Goal: Navigation & Orientation: Find specific page/section

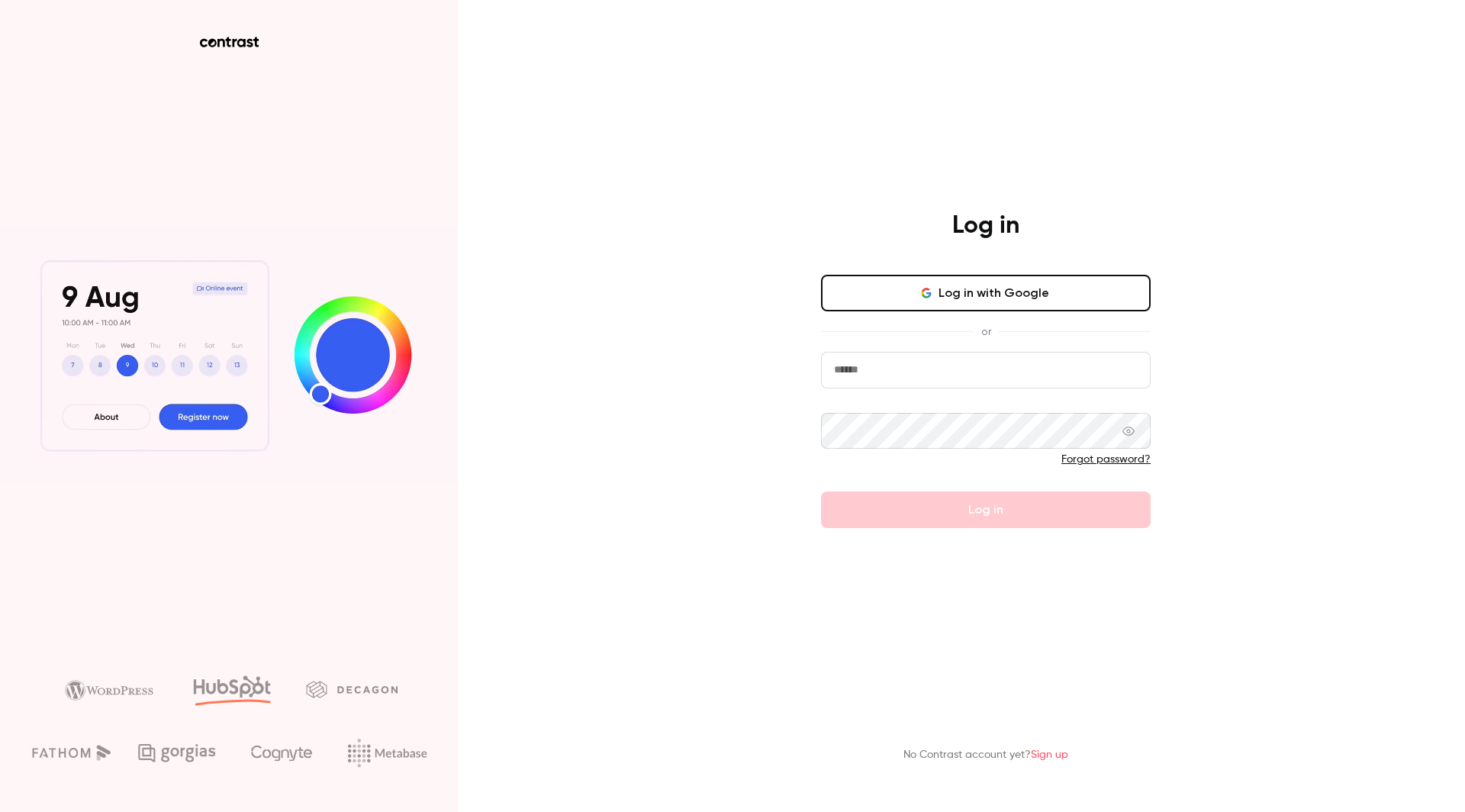
click at [976, 278] on button "Log in with Google" at bounding box center [985, 292] width 329 height 36
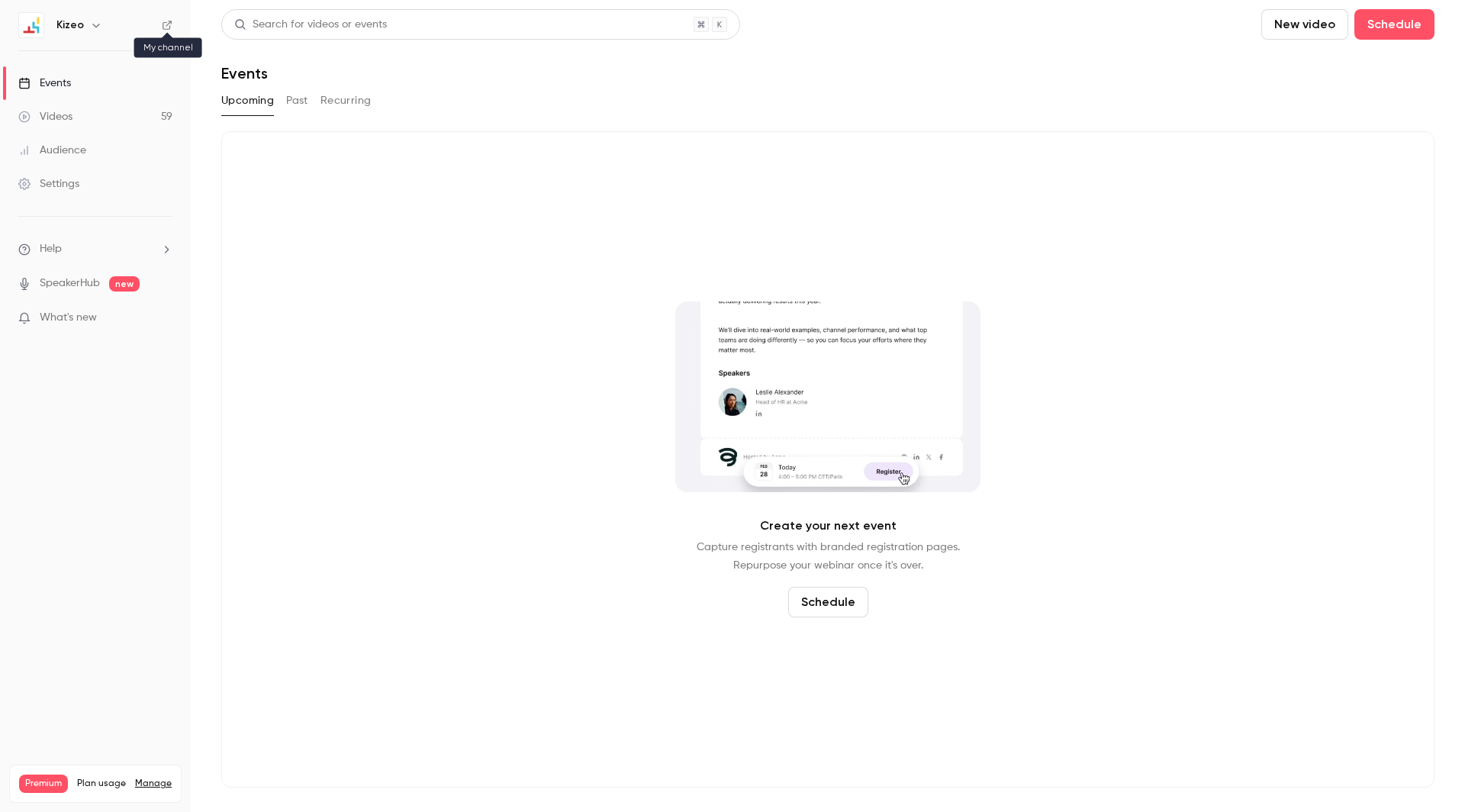
click at [166, 27] on icon at bounding box center [167, 24] width 11 height 11
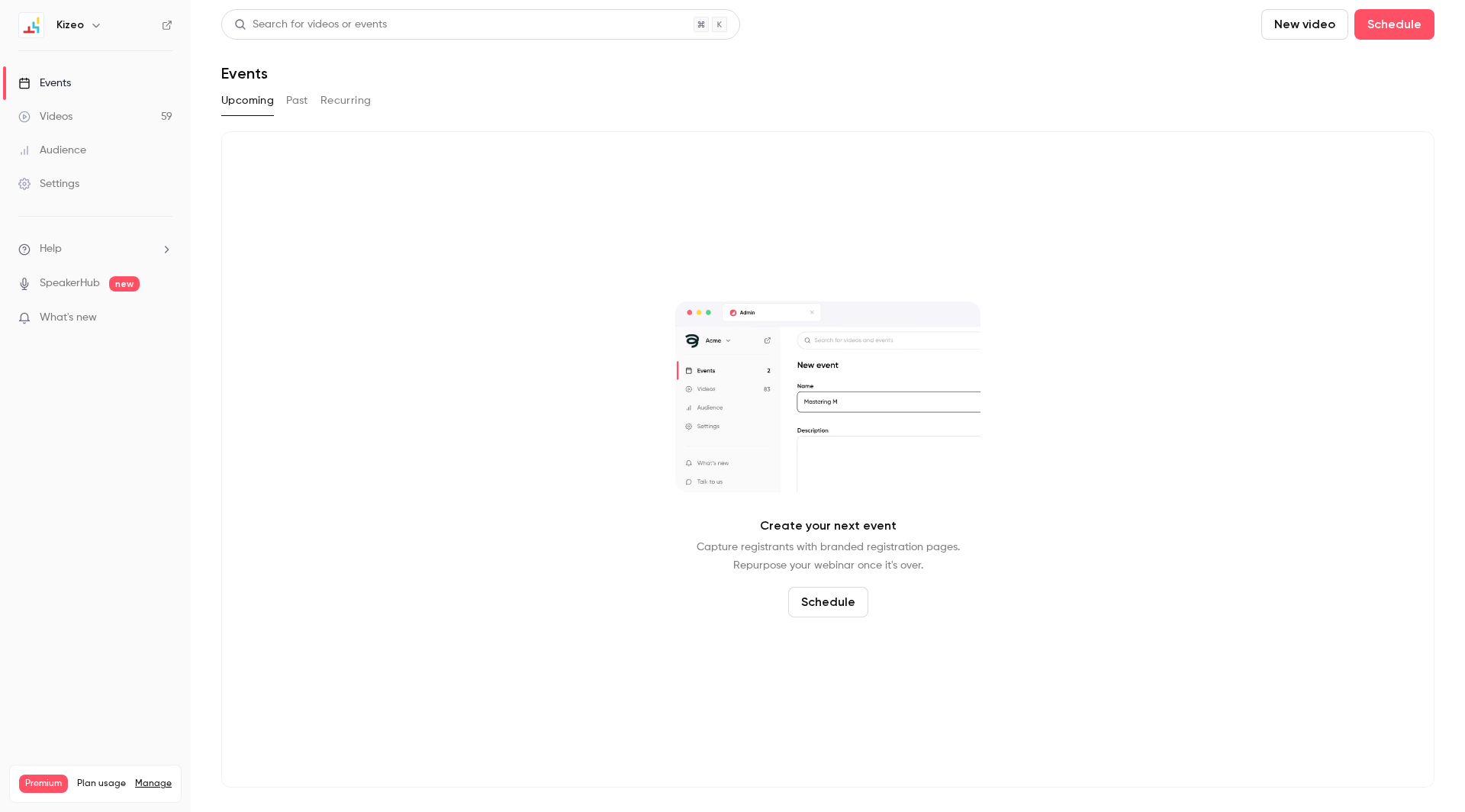
click at [167, 31] on div "Kizeo" at bounding box center [96, 24] width 154 height 26
click at [167, 21] on icon at bounding box center [167, 24] width 11 height 11
